Goal: Task Accomplishment & Management: Manage account settings

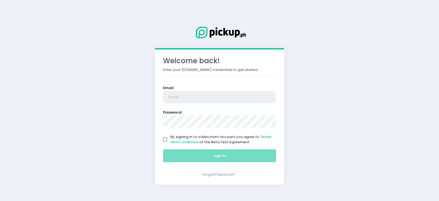
type input "[EMAIL_ADDRESS][DOMAIN_NAME]"
click at [165, 140] on input "By signing in to a Merchant account you agree to Terms and Conditions of the Be…" at bounding box center [165, 139] width 10 height 10
checkbox input "true"
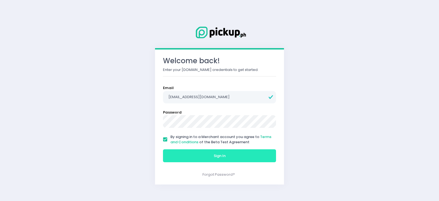
click at [173, 156] on button "Sign In" at bounding box center [219, 155] width 113 height 13
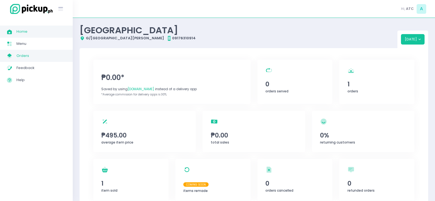
click at [29, 53] on span "Orders" at bounding box center [40, 55] width 49 height 7
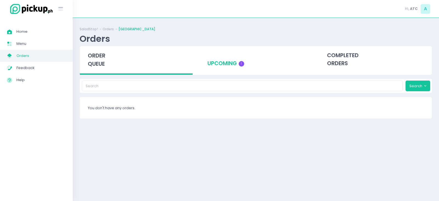
click at [232, 62] on div "upcoming 1" at bounding box center [256, 59] width 113 height 27
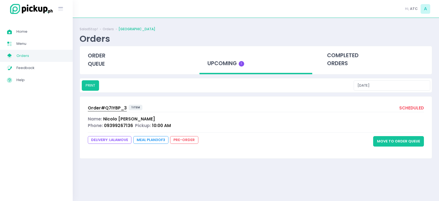
click at [393, 140] on button "Move to Order Queue" at bounding box center [398, 141] width 51 height 10
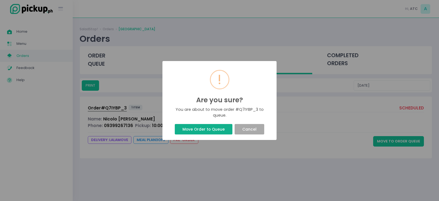
click at [202, 126] on button "Move Order to Queue" at bounding box center [203, 129] width 57 height 10
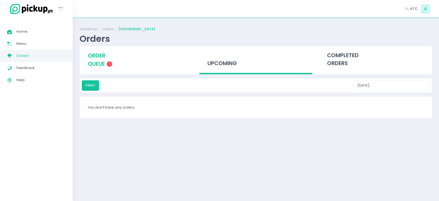
click at [103, 57] on span "order queue" at bounding box center [97, 60] width 18 height 16
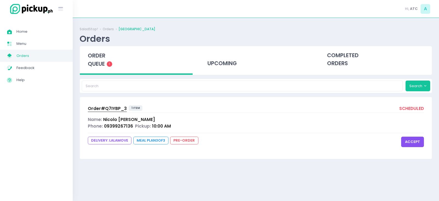
click at [414, 144] on button "accept" at bounding box center [412, 141] width 23 height 10
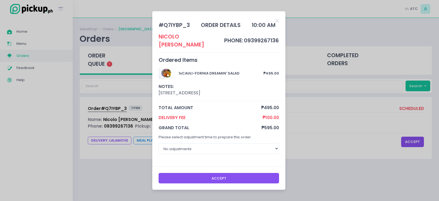
click at [267, 177] on button "Accept" at bounding box center [219, 178] width 121 height 10
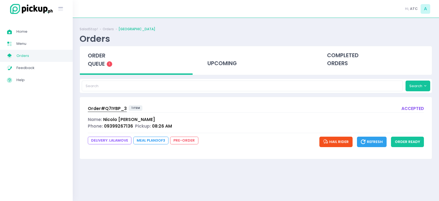
click at [106, 107] on span "Order# Q7IYBP_3" at bounding box center [107, 108] width 39 height 6
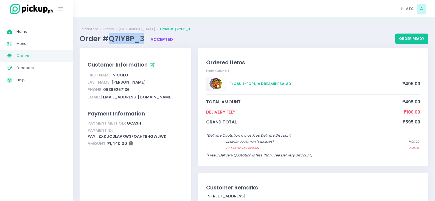
drag, startPoint x: 110, startPoint y: 39, endPoint x: 141, endPoint y: 41, distance: 31.7
click at [141, 41] on span "Order #Q7IYBP_3" at bounding box center [113, 39] width 66 height 10
copy span "Q7IYBP_3"
drag, startPoint x: 109, startPoint y: 143, endPoint x: 125, endPoint y: 143, distance: 15.4
click at [125, 143] on div "Amount: ₱1,440.00" at bounding box center [136, 143] width 96 height 7
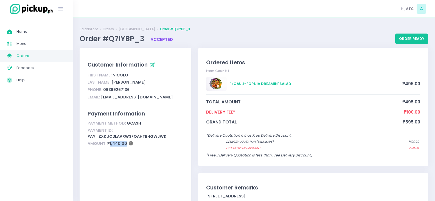
copy div "1,440.00"
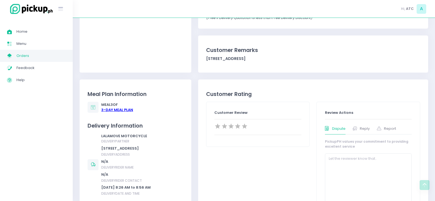
scroll to position [165, 0]
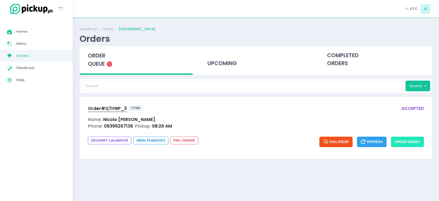
click at [408, 142] on button "order ready" at bounding box center [407, 141] width 33 height 10
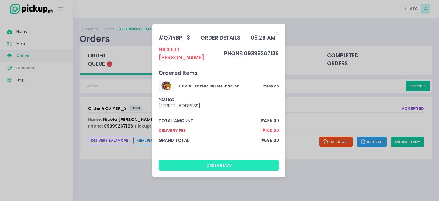
click at [245, 165] on button "order ready" at bounding box center [219, 165] width 121 height 10
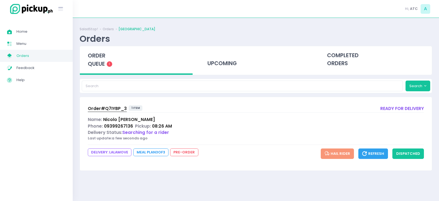
click at [116, 108] on span "Order# Q7IYBP_3" at bounding box center [107, 108] width 39 height 6
